Goal: Check status: Check status

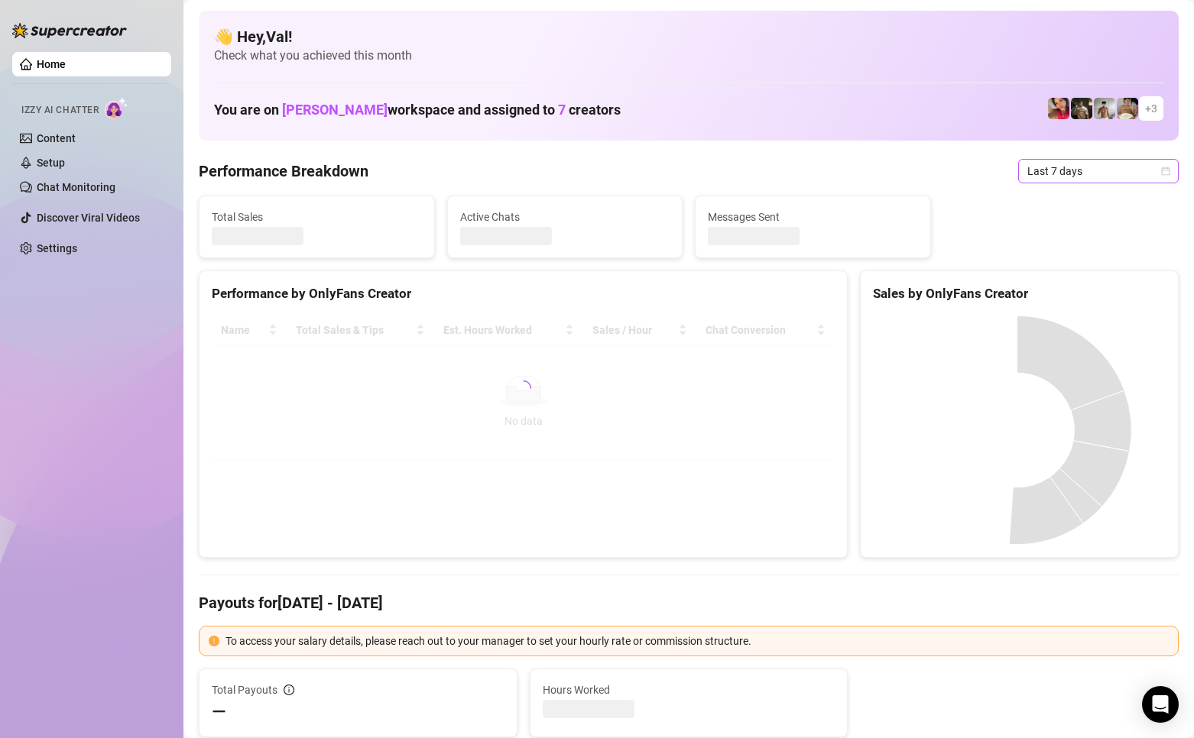
click at [1162, 168] on icon "calendar" at bounding box center [1166, 171] width 8 height 8
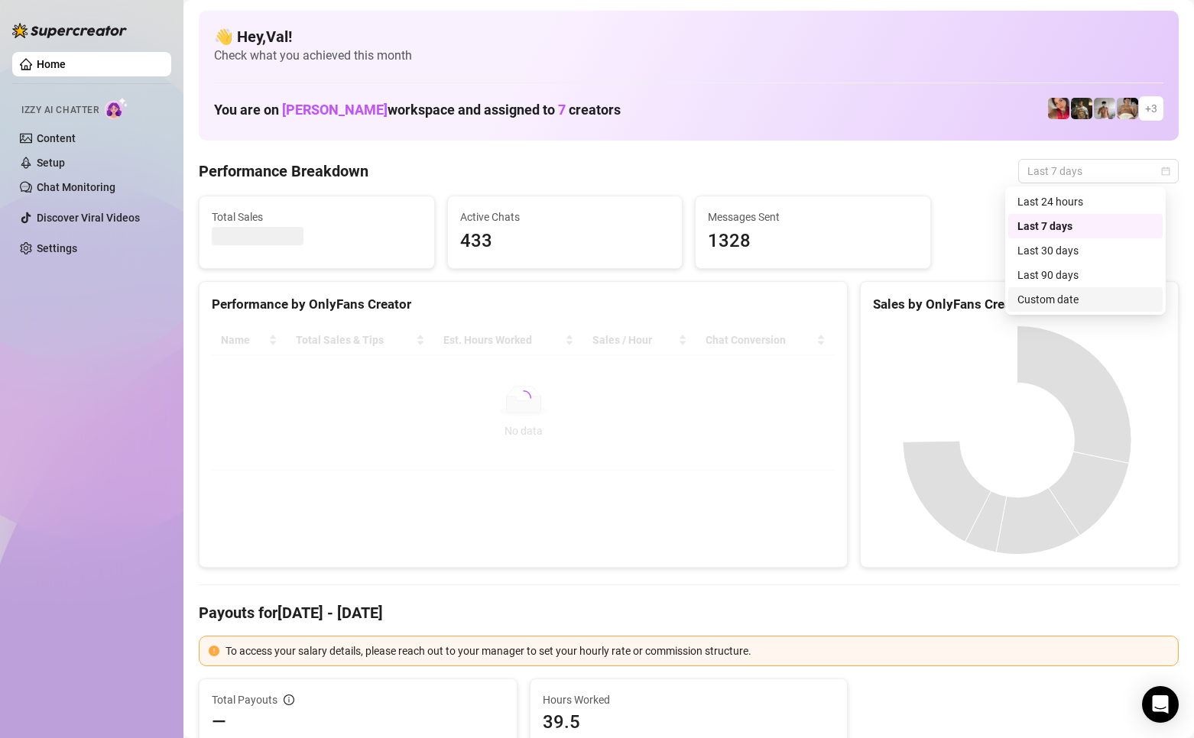
click at [1081, 288] on div "Custom date" at bounding box center [1085, 299] width 154 height 24
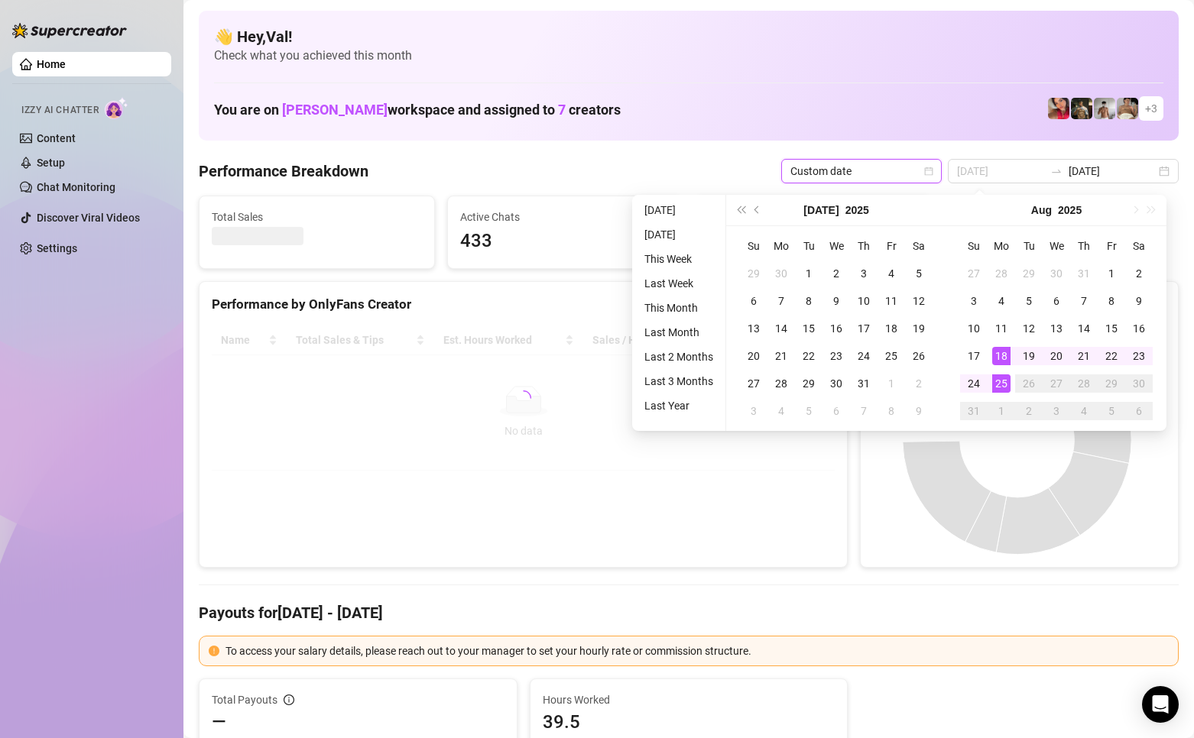
type input "[DATE]"
click at [998, 380] on div "25" at bounding box center [1001, 384] width 18 height 18
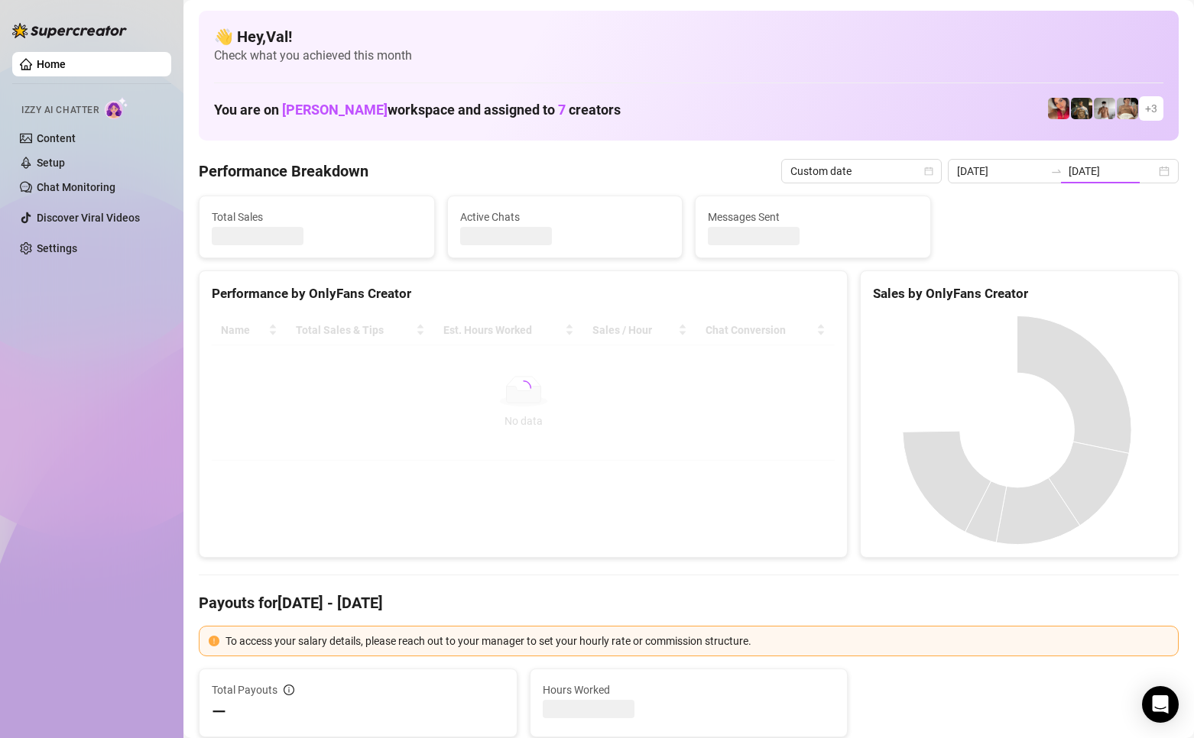
type input "[DATE]"
